Goal: Check status: Check status

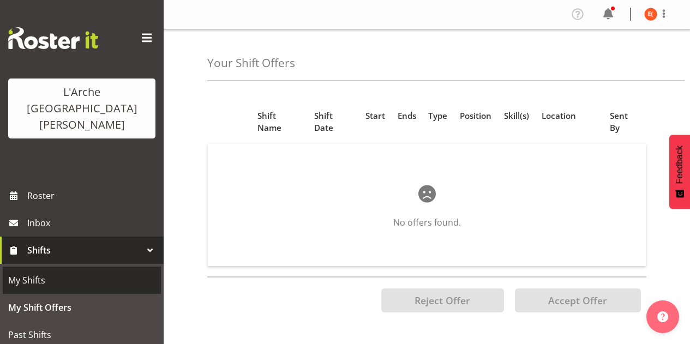
click at [94, 272] on span "My Shifts" at bounding box center [81, 280] width 147 height 16
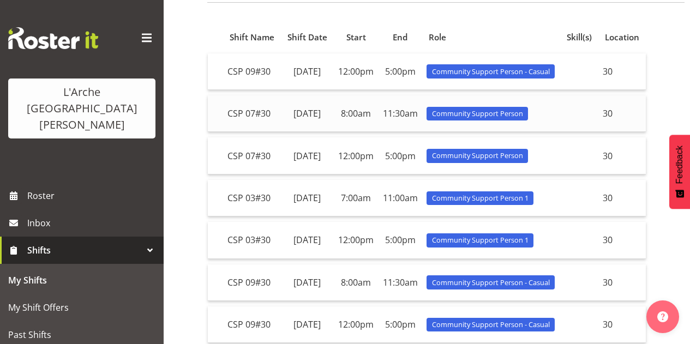
scroll to position [94, 0]
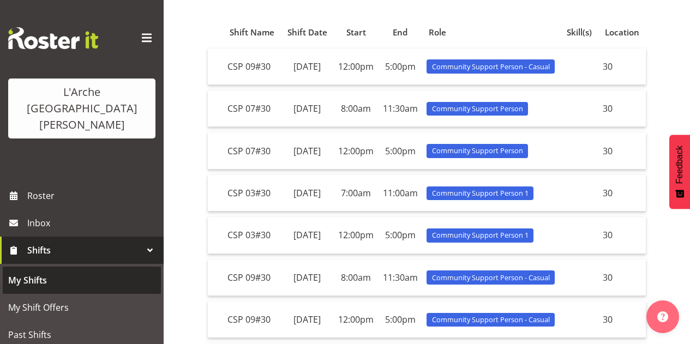
click at [35, 267] on link "My Shifts" at bounding box center [82, 280] width 158 height 27
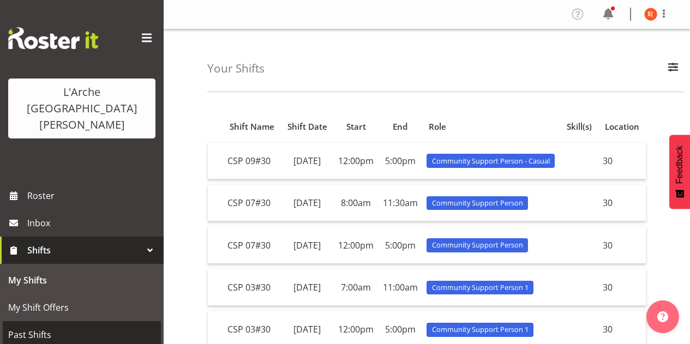
click at [80, 327] on span "Past Shifts" at bounding box center [81, 335] width 147 height 16
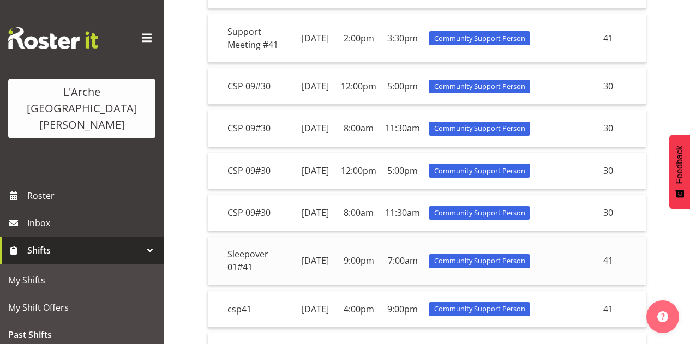
scroll to position [193, 0]
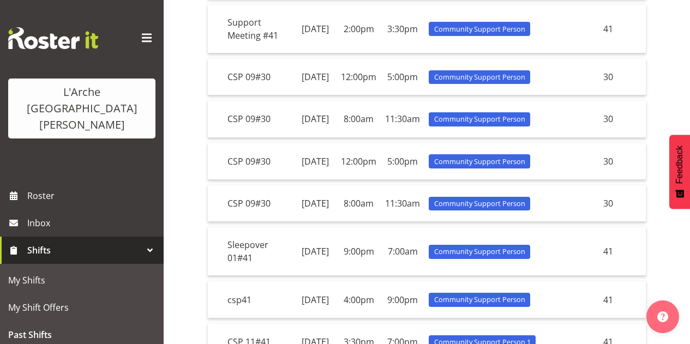
click at [175, 185] on div "Past Shifts All Locations 20 30 41 5 56b 65a 73 Art and Music [GEOGRAPHIC_DATA]…" at bounding box center [427, 144] width 526 height 615
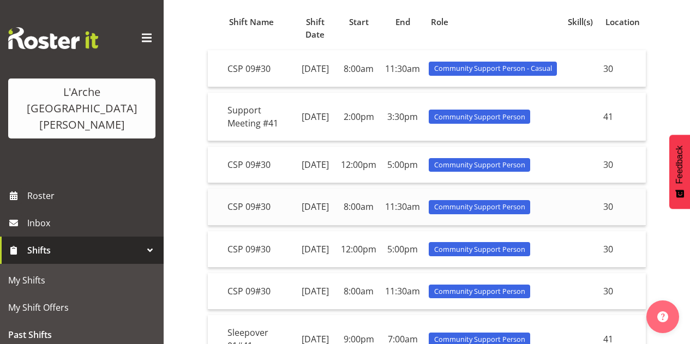
scroll to position [85, 0]
